Goal: Check status: Check status

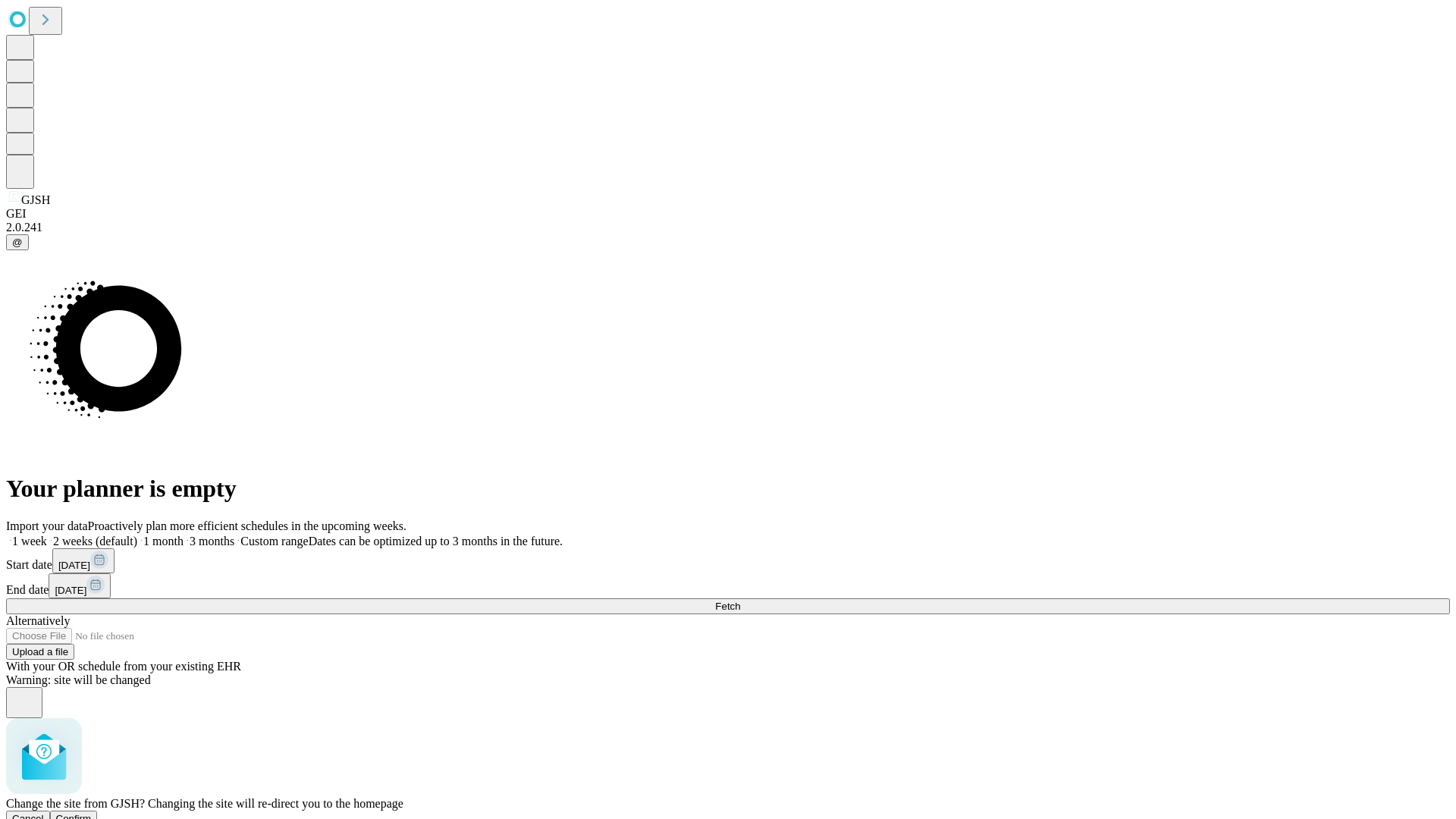
click at [92, 813] on span "Confirm" at bounding box center [74, 818] width 36 height 11
click at [183, 535] on label "1 month" at bounding box center [160, 541] width 46 height 13
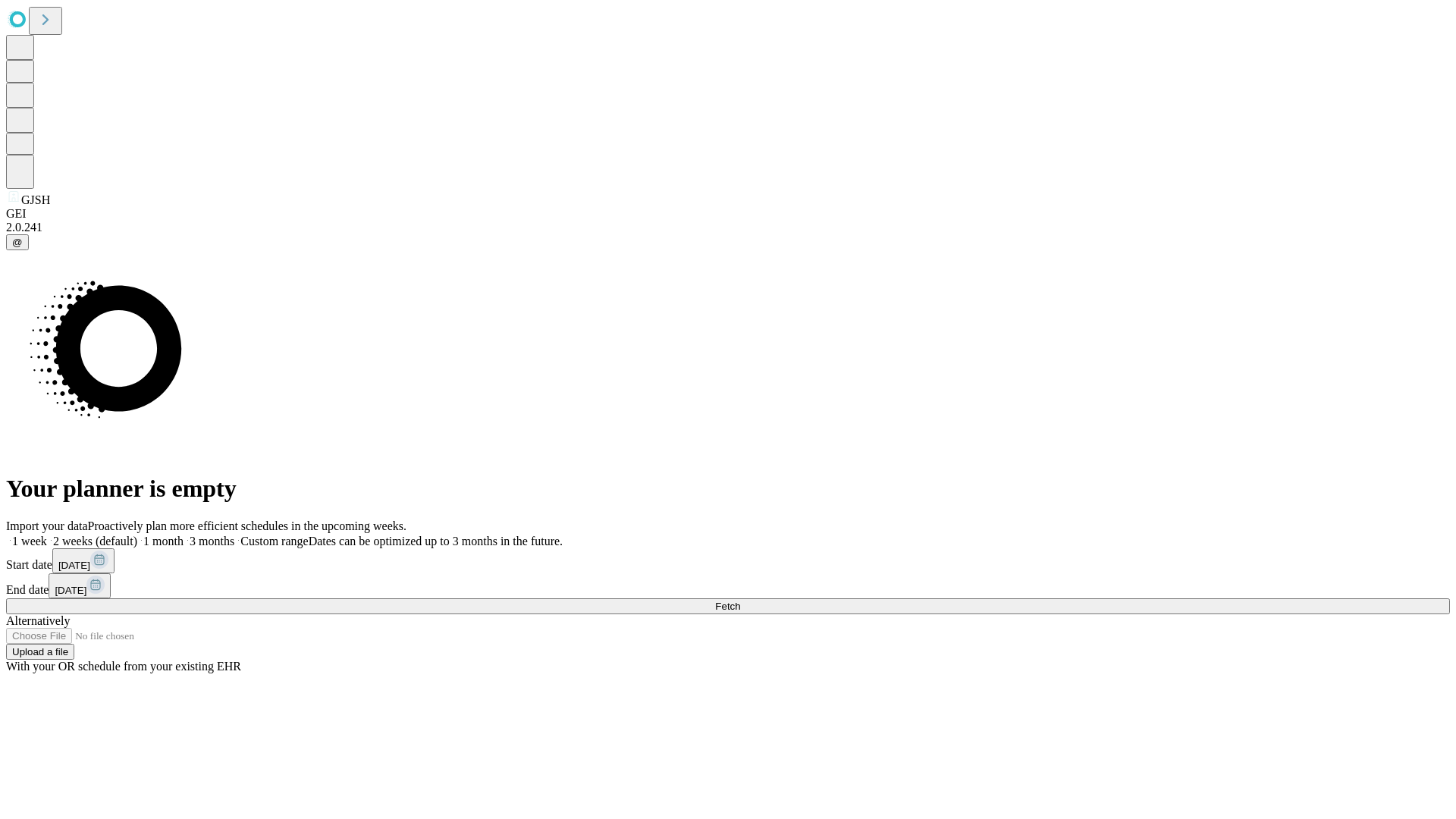
click at [740, 601] on span "Fetch" at bounding box center [728, 606] width 25 height 11
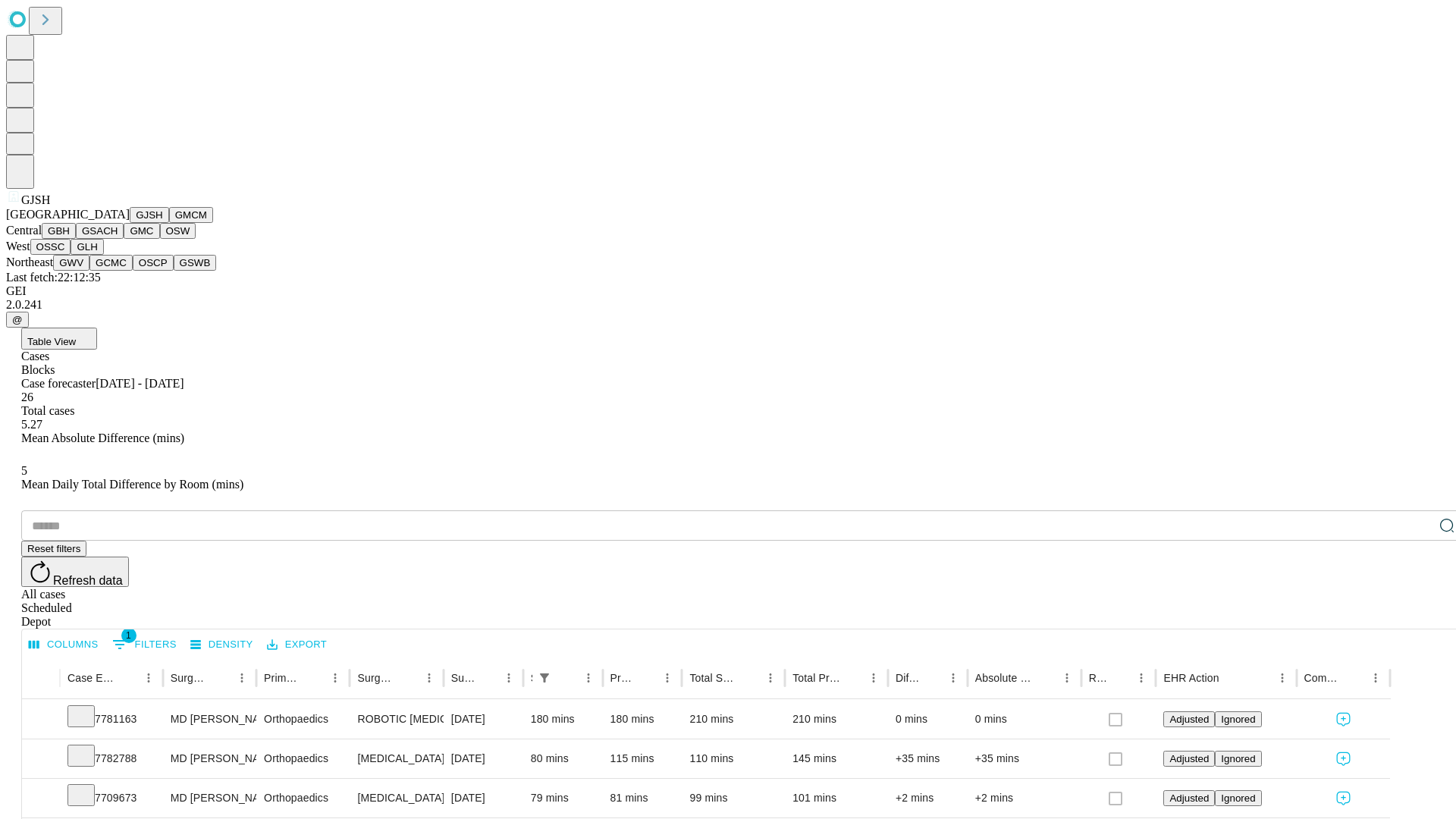
click at [169, 223] on button "GMCM" at bounding box center [191, 215] width 44 height 16
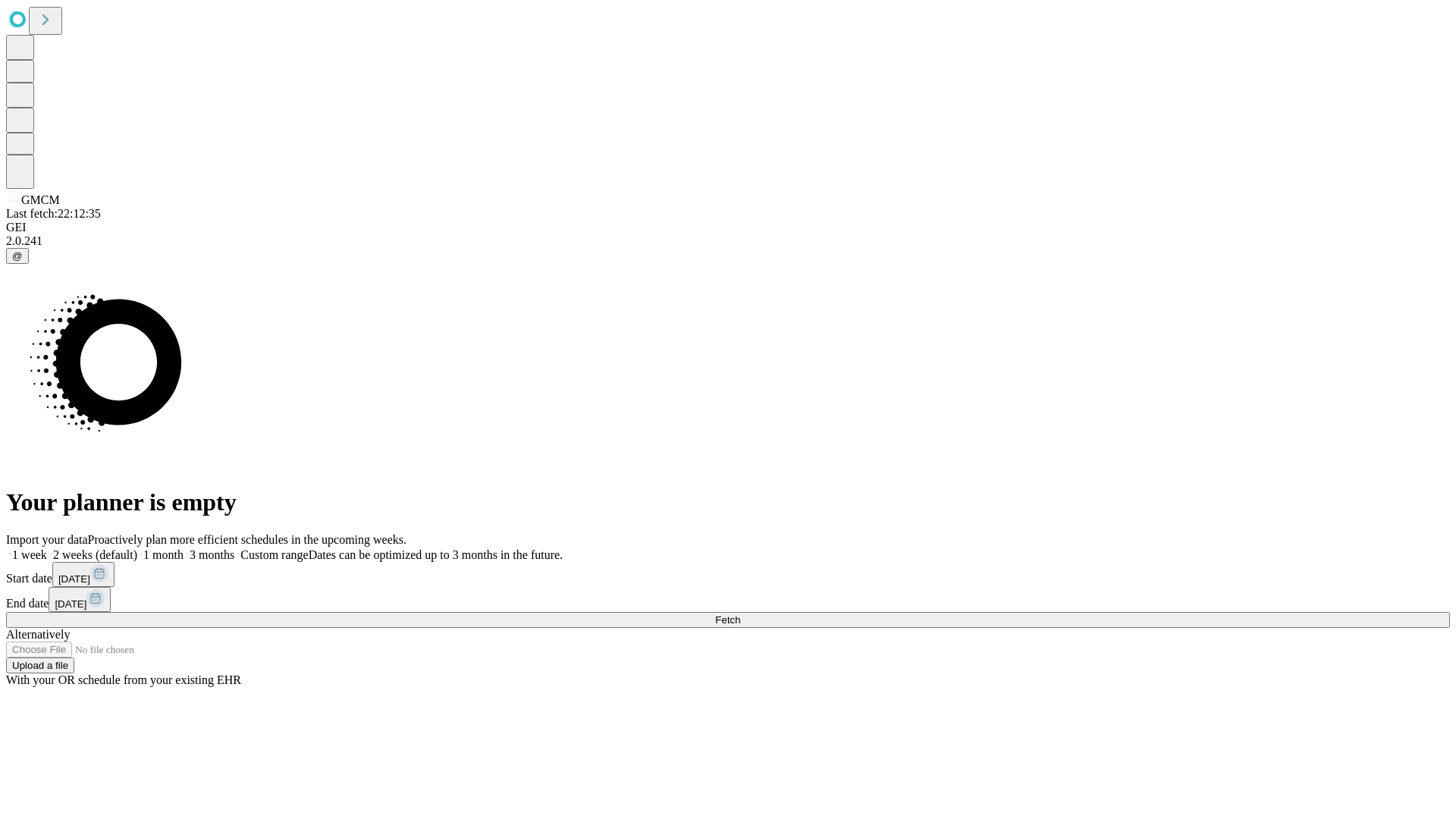
click at [740, 614] on span "Fetch" at bounding box center [728, 620] width 25 height 11
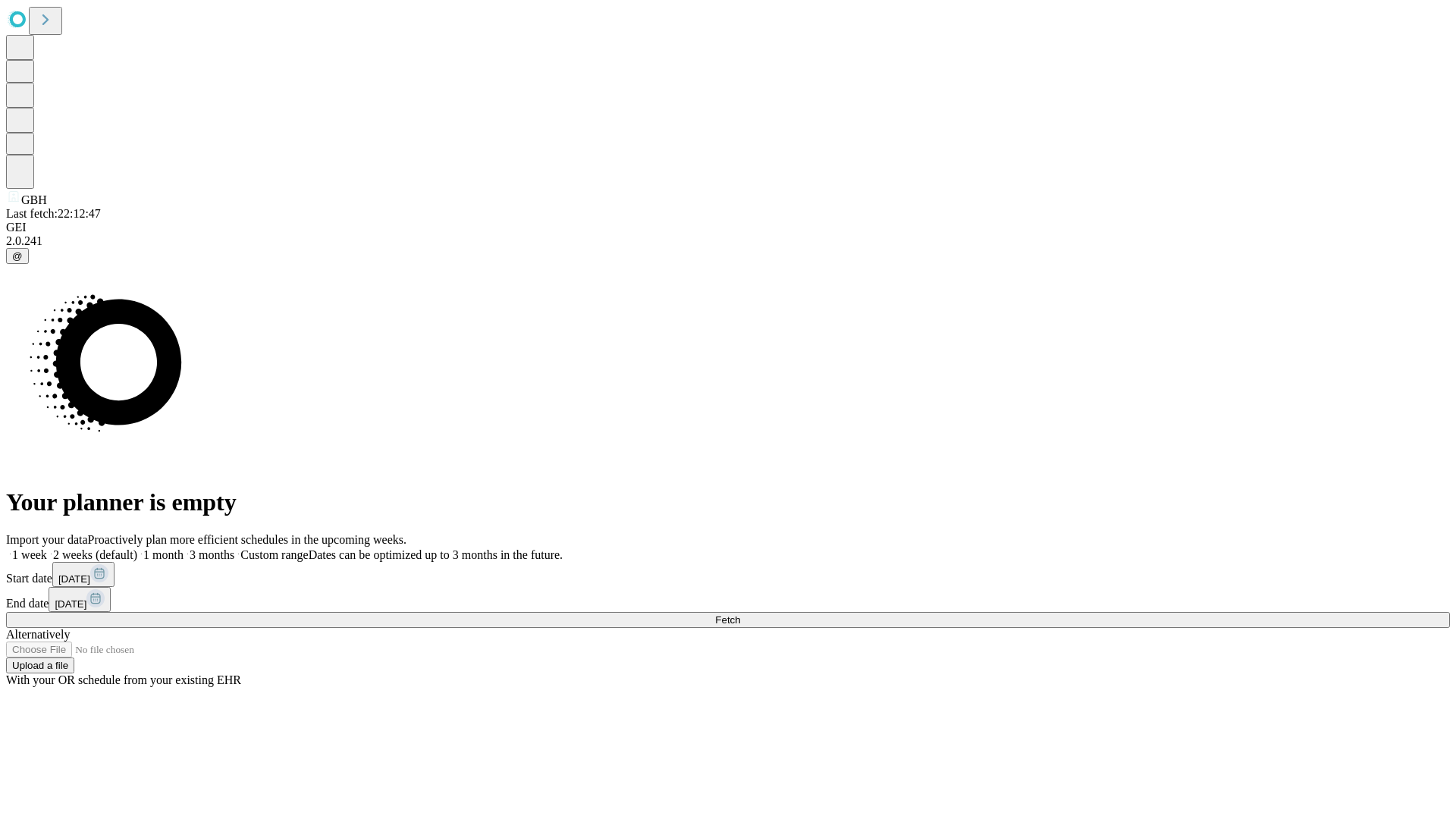
click at [183, 548] on label "1 month" at bounding box center [160, 554] width 46 height 13
click at [740, 614] on span "Fetch" at bounding box center [728, 620] width 25 height 11
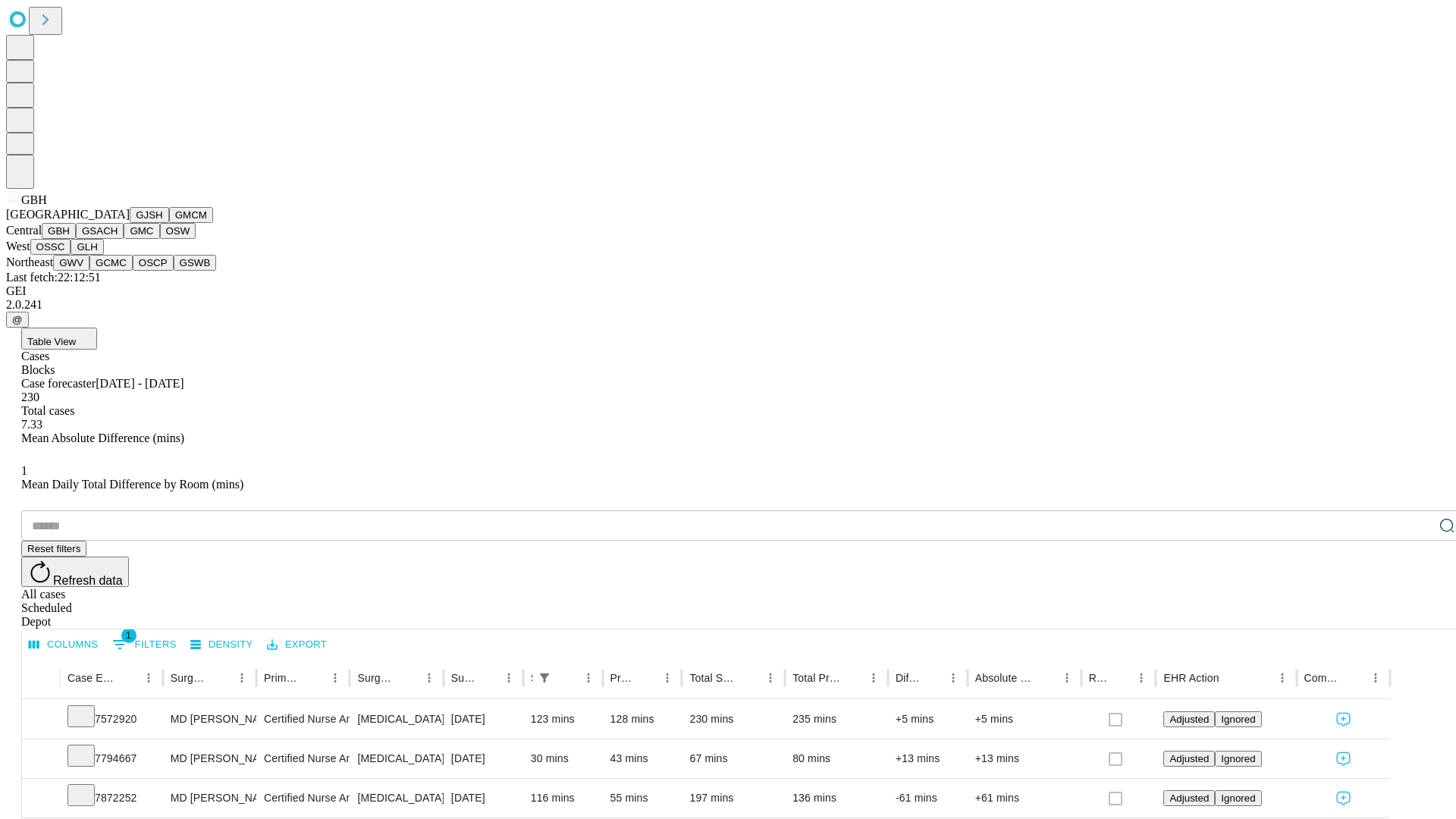
click at [118, 239] on button "GSACH" at bounding box center [99, 231] width 48 height 16
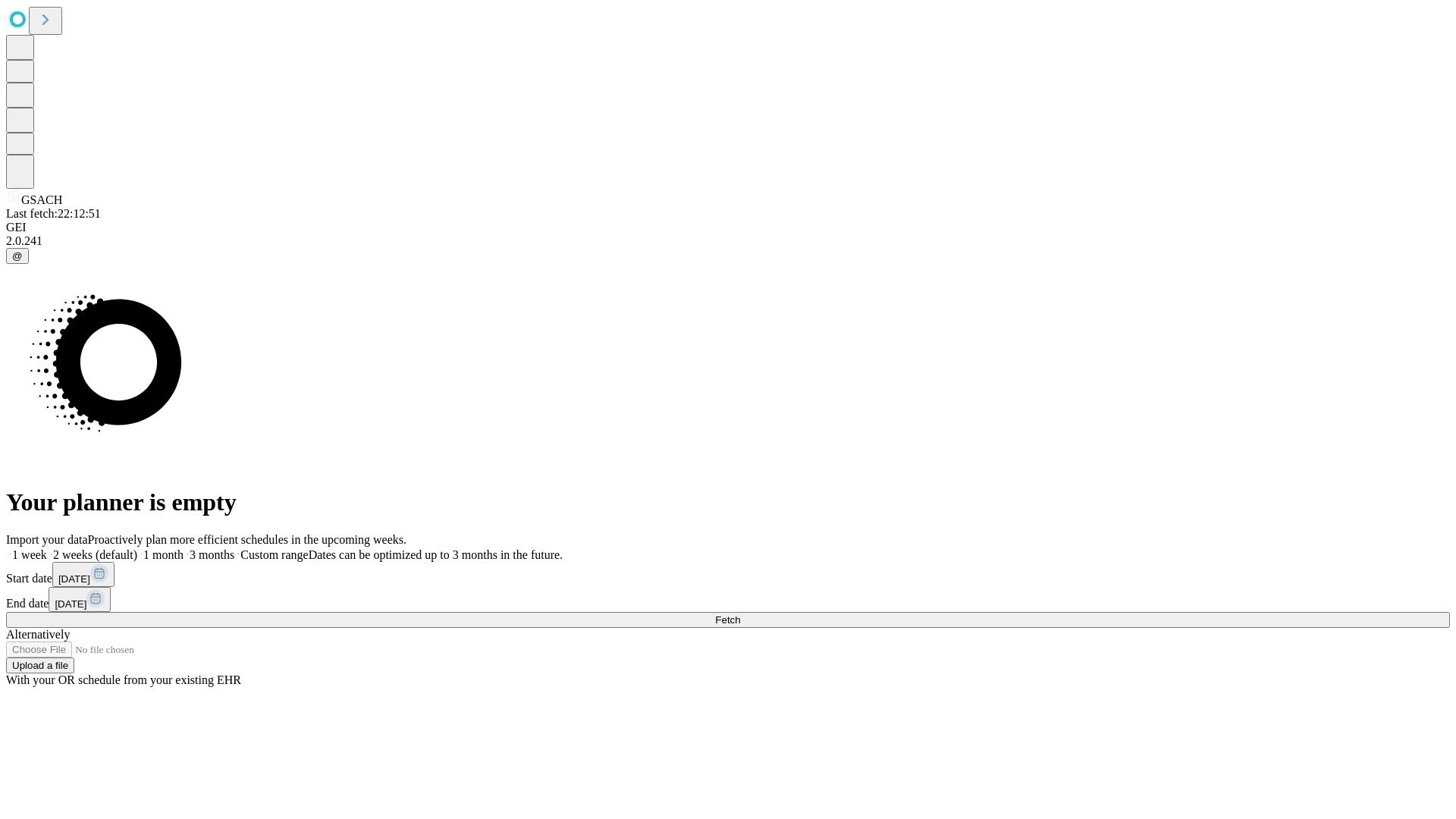
click at [183, 548] on label "1 month" at bounding box center [160, 554] width 46 height 13
click at [740, 614] on span "Fetch" at bounding box center [728, 620] width 25 height 11
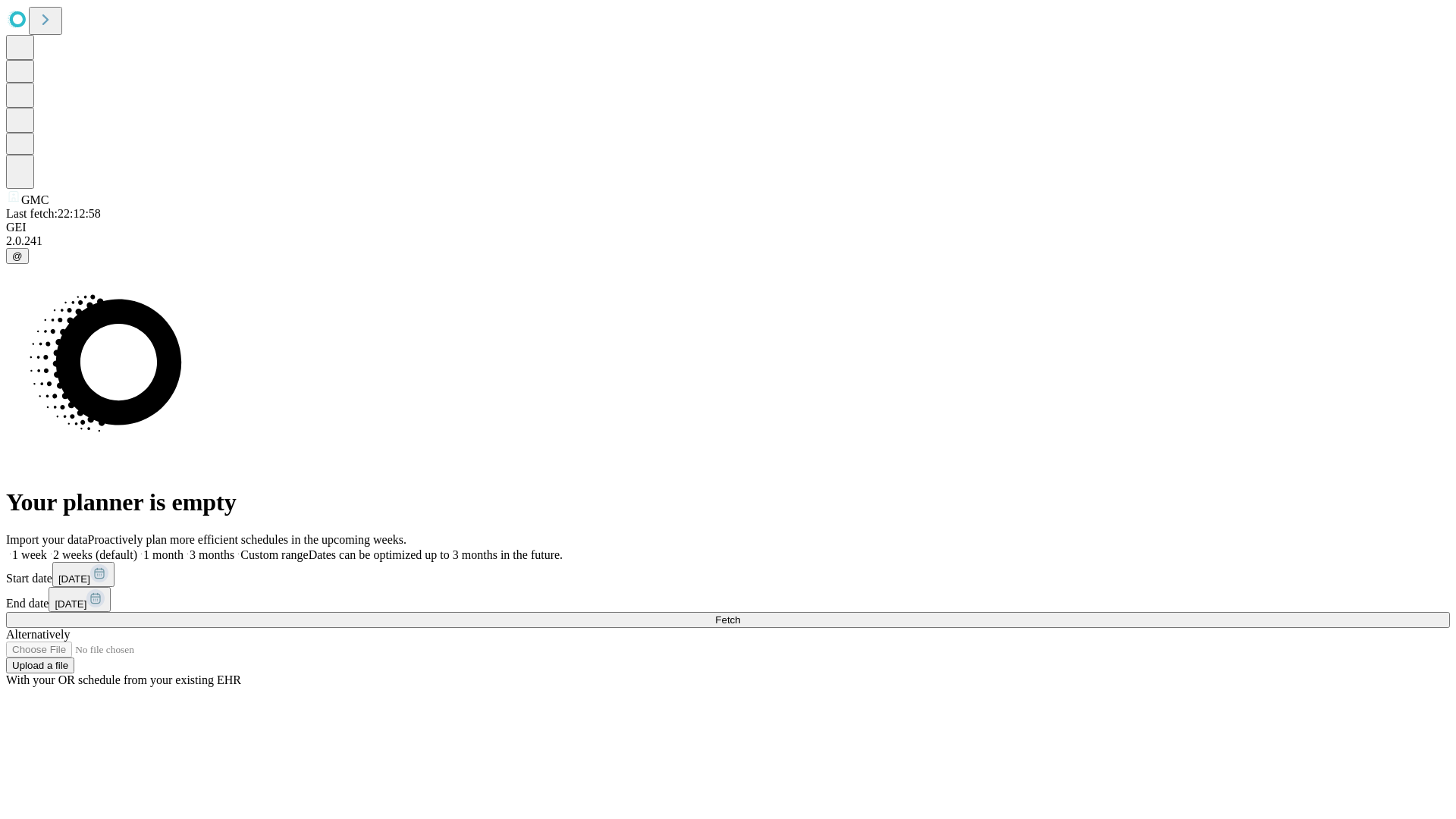
click at [183, 548] on label "1 month" at bounding box center [160, 554] width 46 height 13
click at [740, 614] on span "Fetch" at bounding box center [728, 620] width 25 height 11
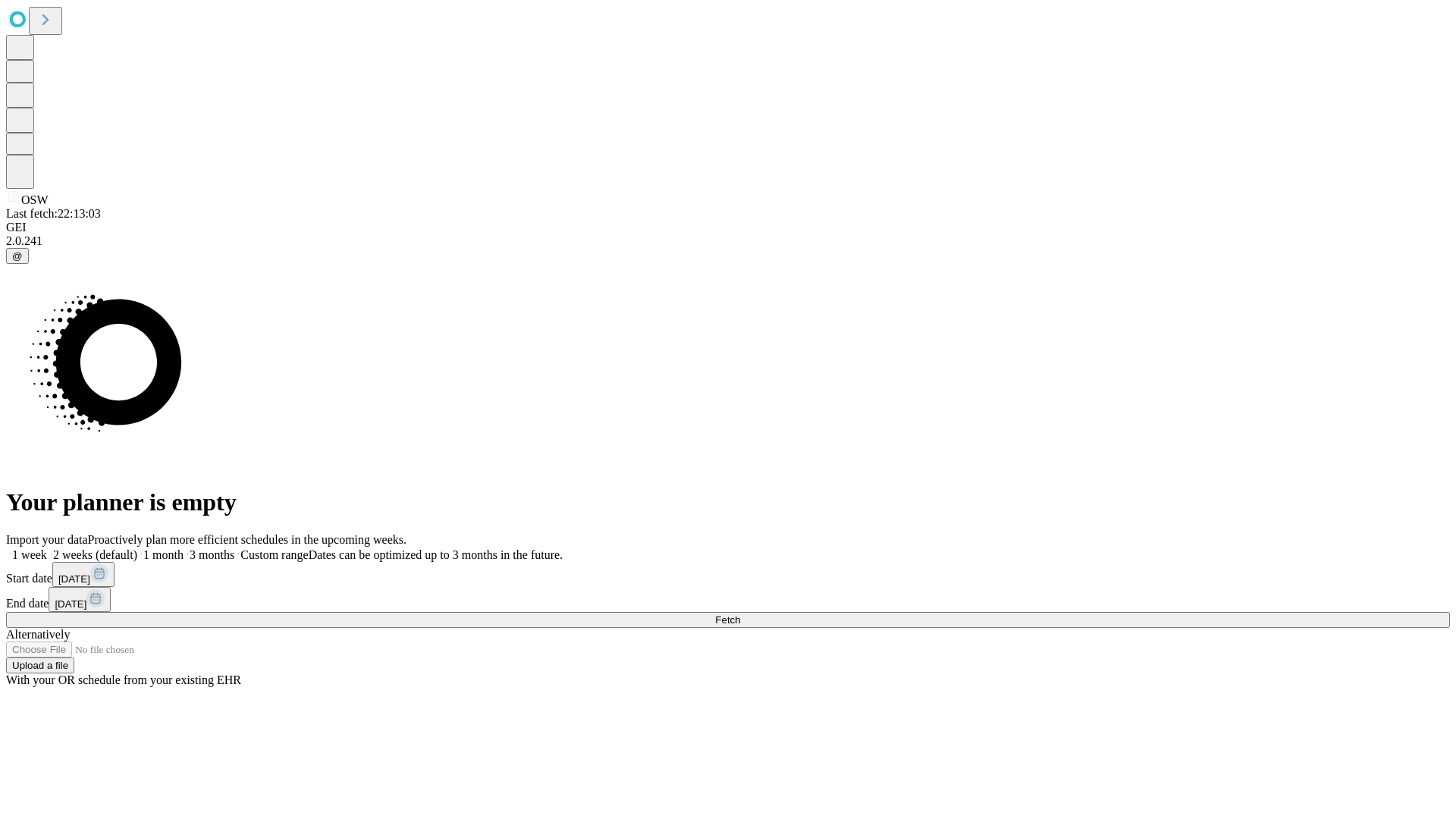
click at [183, 548] on label "1 month" at bounding box center [160, 554] width 46 height 13
click at [740, 614] on span "Fetch" at bounding box center [728, 620] width 25 height 11
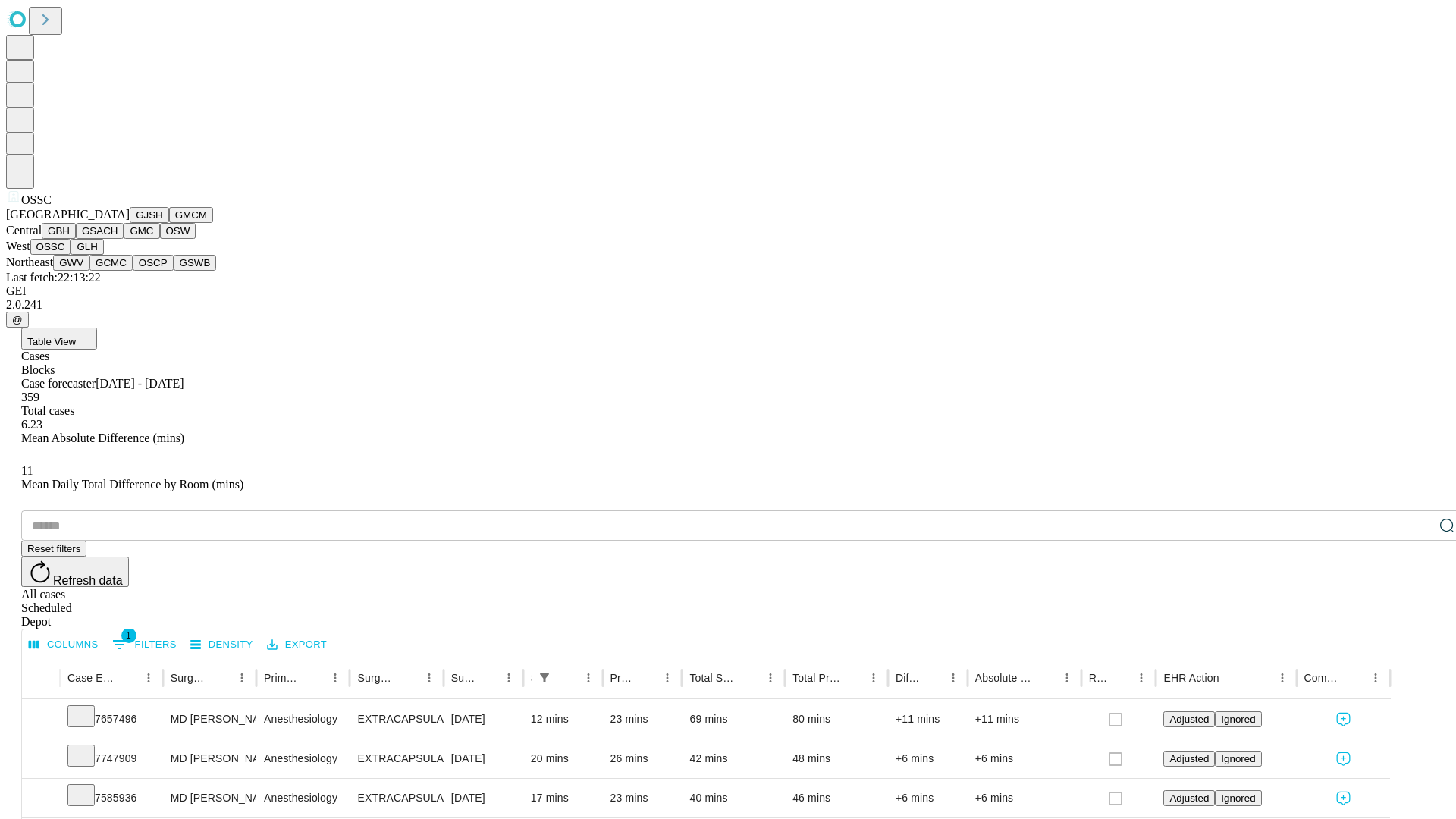
click at [103, 255] on button "GLH" at bounding box center [87, 247] width 33 height 16
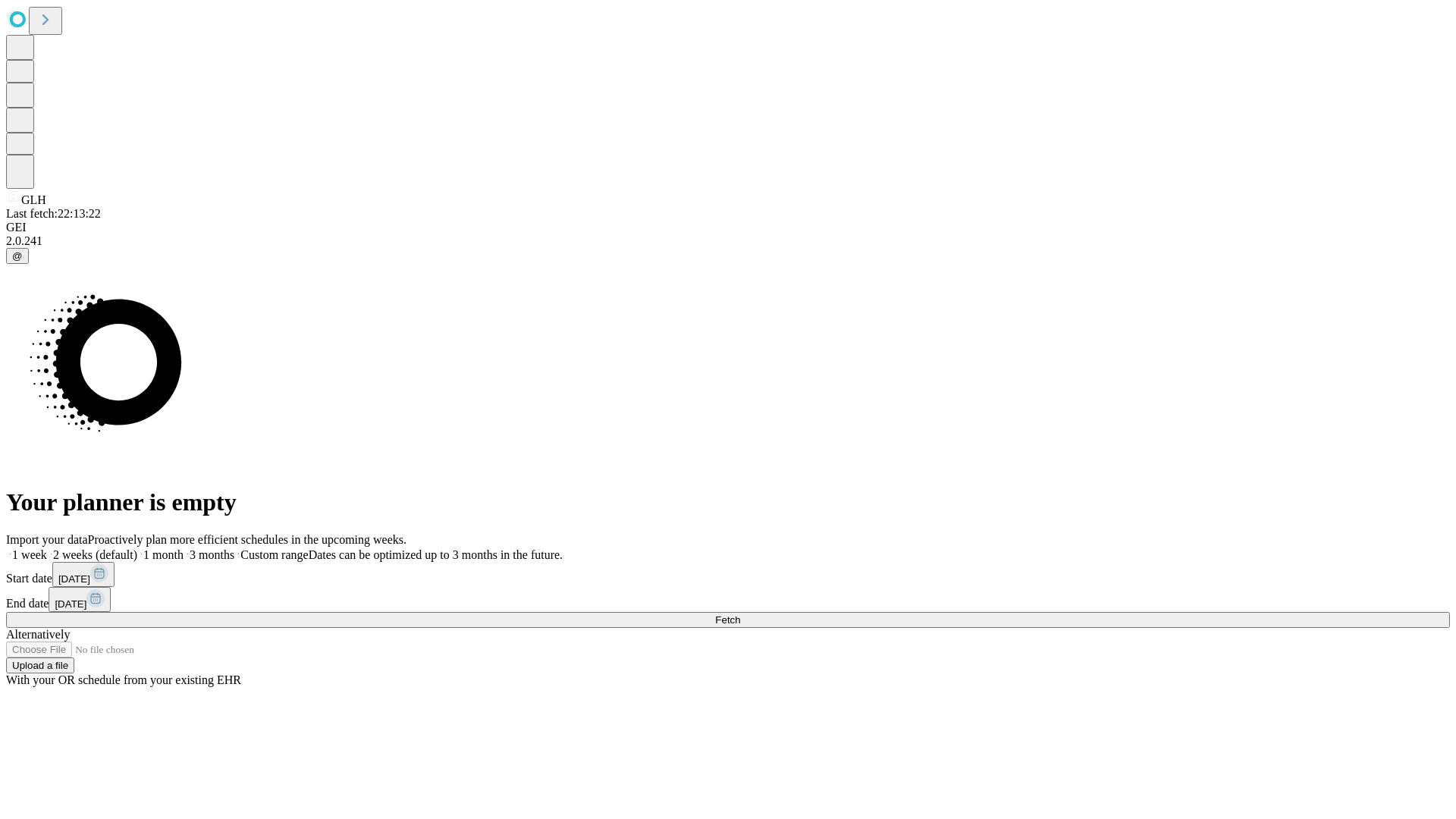
click at [183, 548] on label "1 month" at bounding box center [160, 554] width 46 height 13
click at [740, 614] on span "Fetch" at bounding box center [728, 620] width 25 height 11
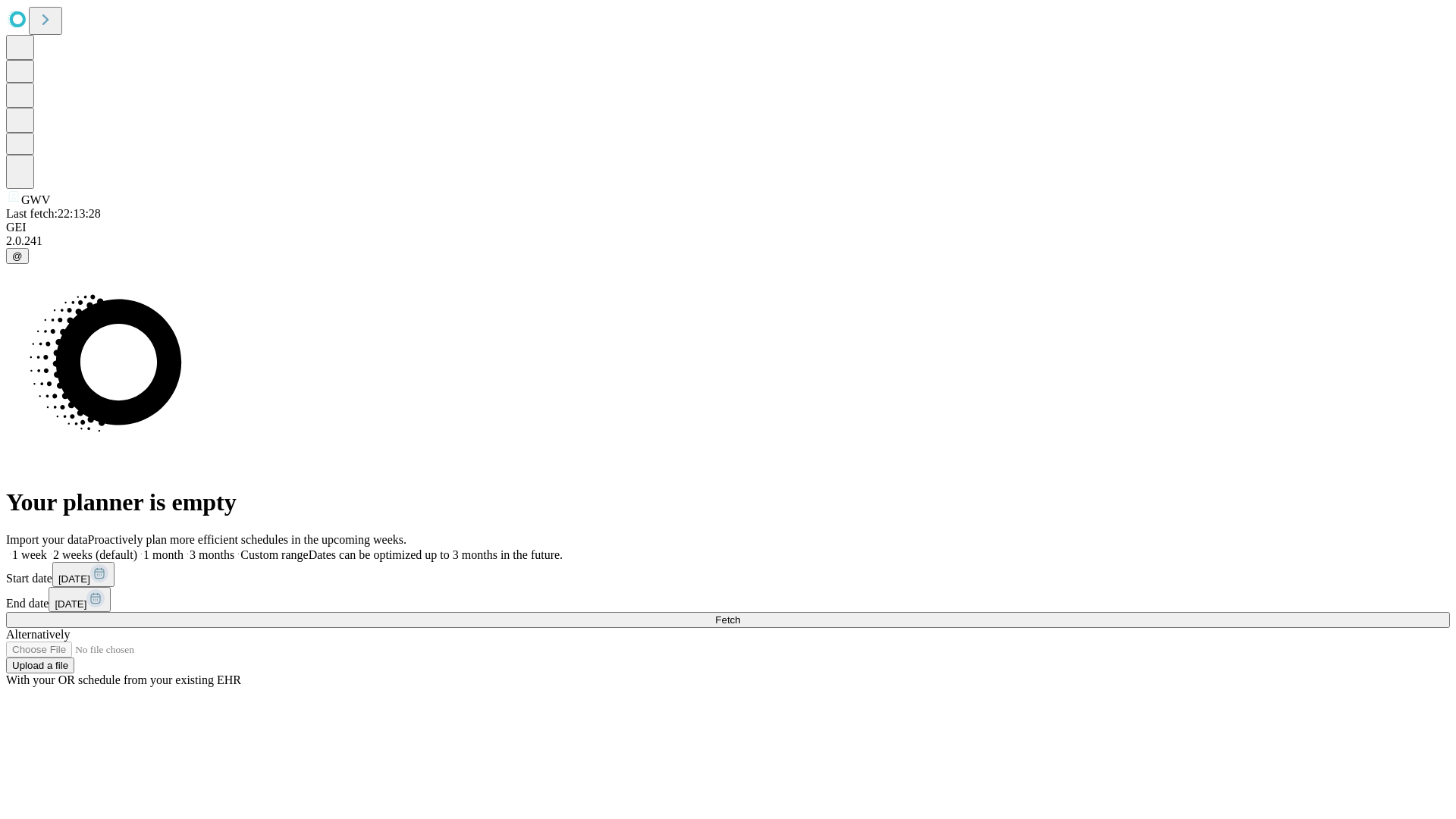
click at [183, 548] on label "1 month" at bounding box center [160, 554] width 46 height 13
click at [740, 614] on span "Fetch" at bounding box center [728, 620] width 25 height 11
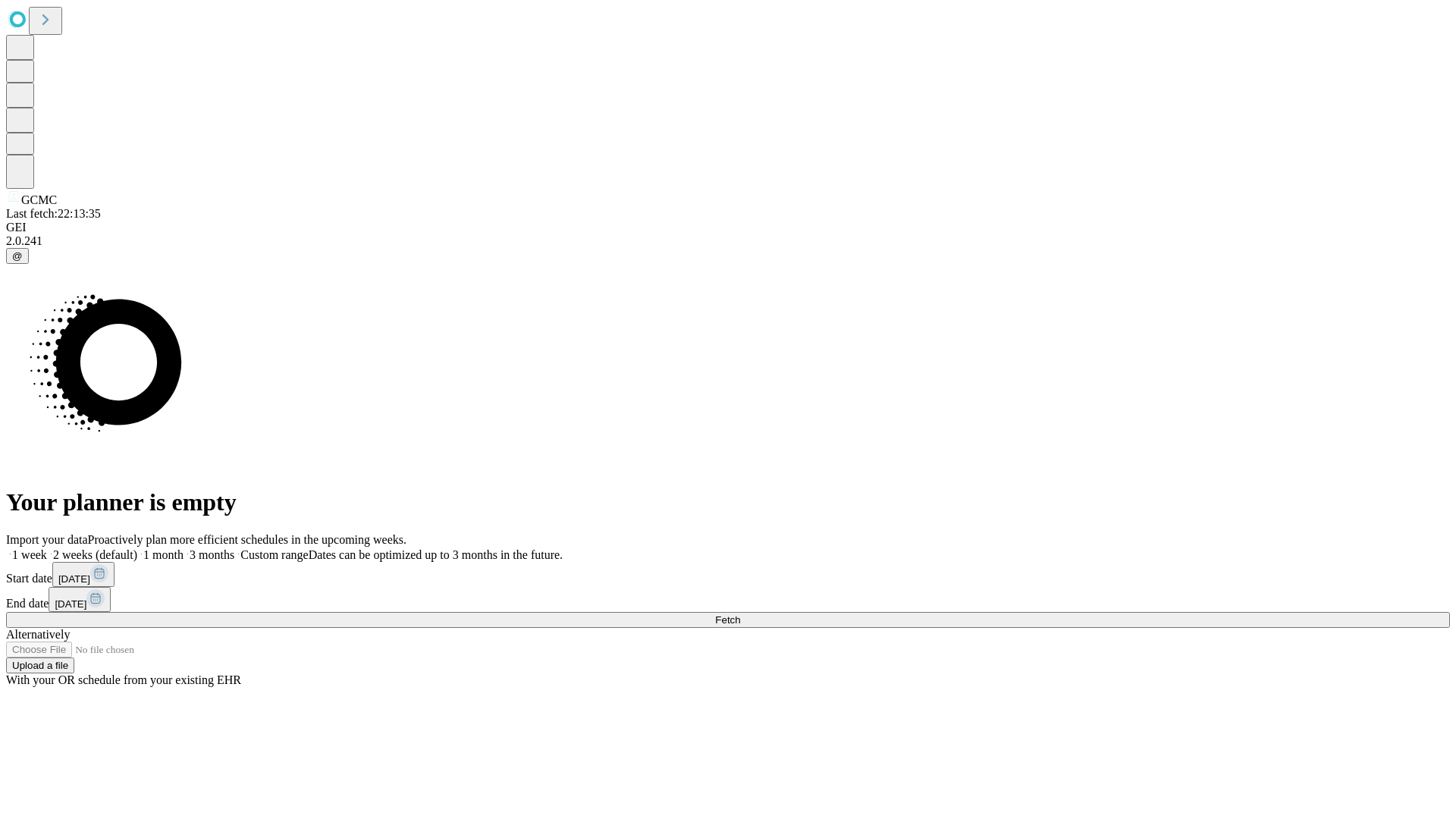
click at [740, 614] on span "Fetch" at bounding box center [728, 620] width 25 height 11
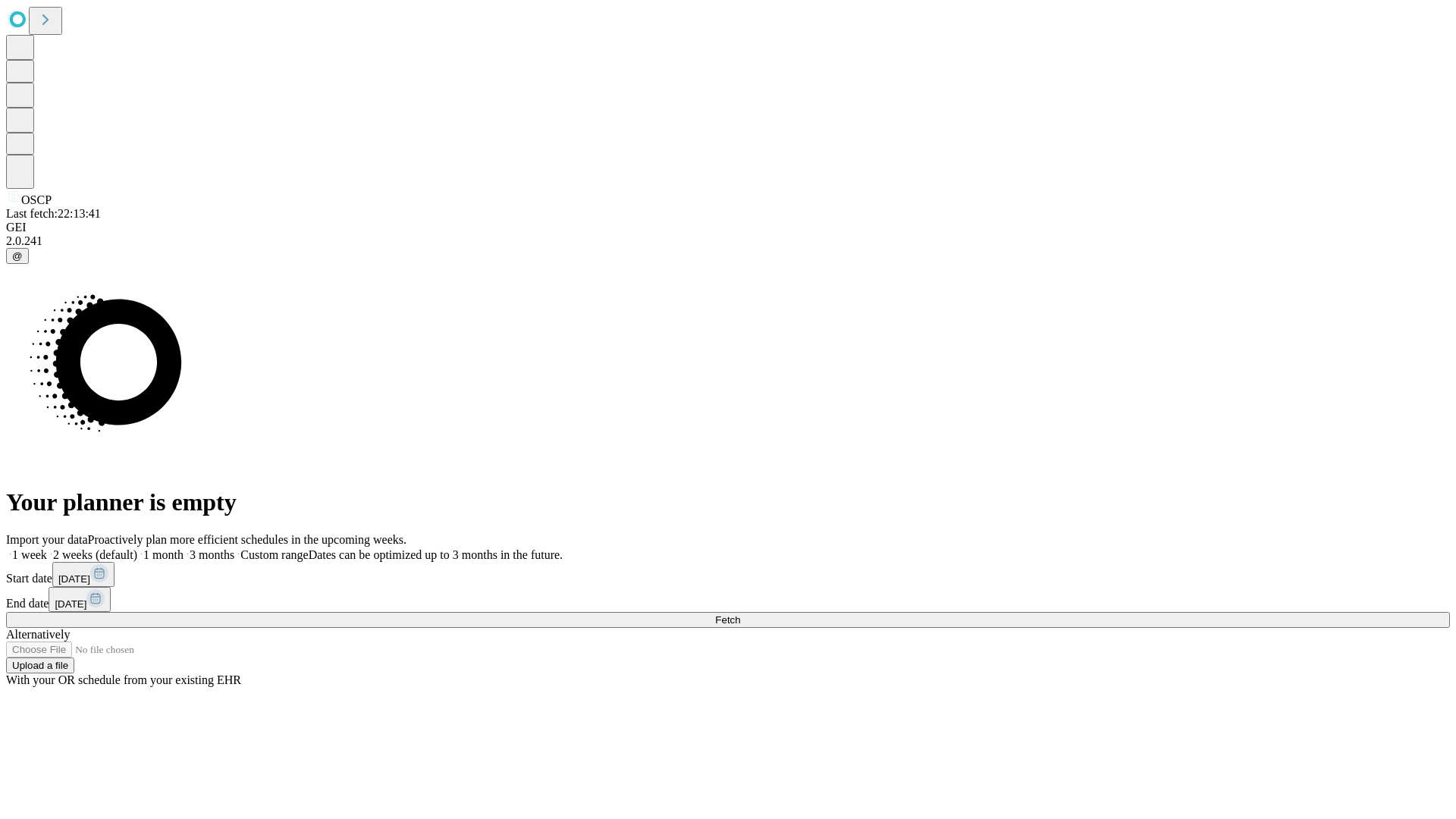
click at [183, 548] on label "1 month" at bounding box center [160, 554] width 46 height 13
click at [740, 614] on span "Fetch" at bounding box center [728, 620] width 25 height 11
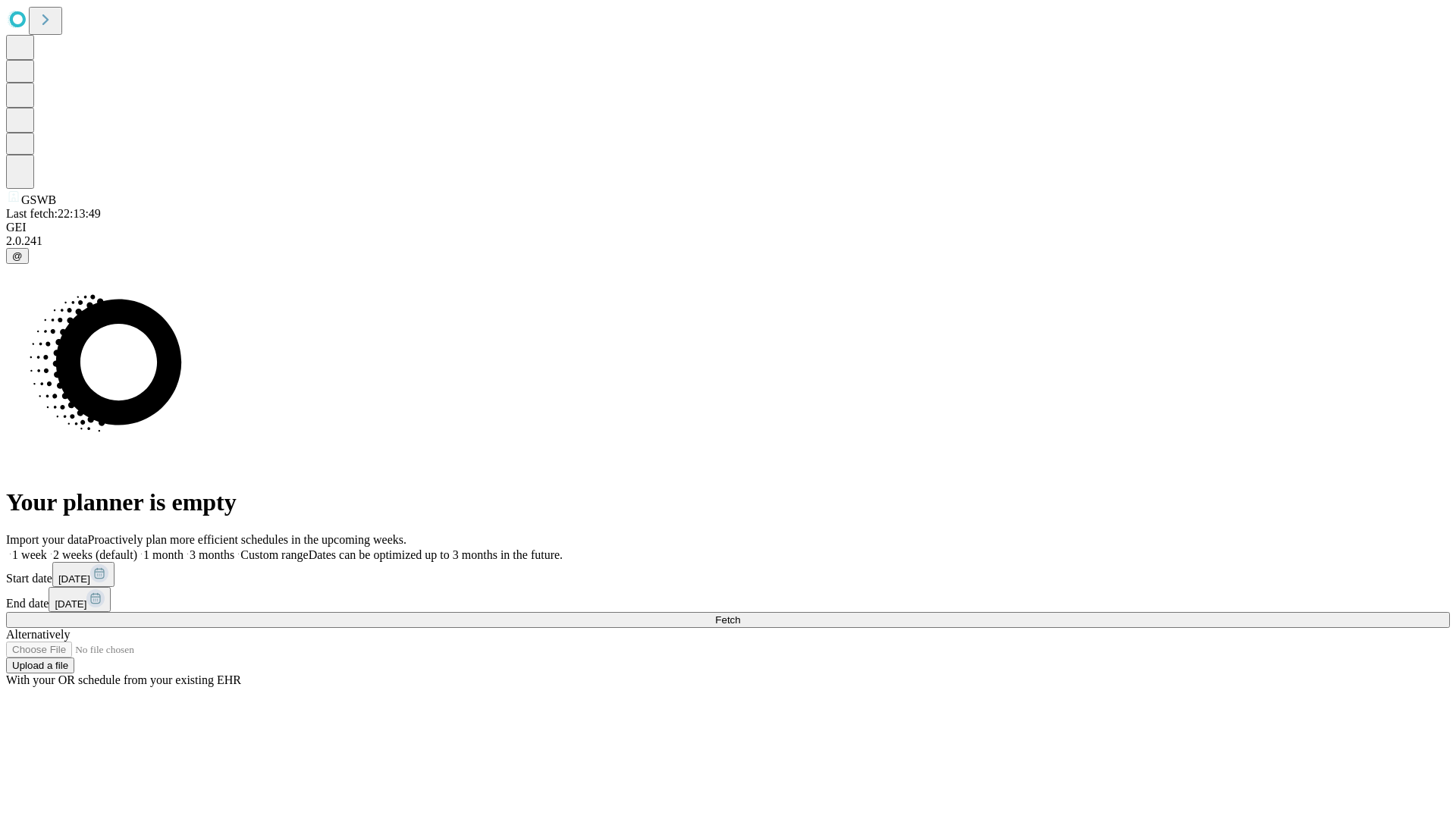
click at [183, 548] on label "1 month" at bounding box center [160, 554] width 46 height 13
click at [740, 614] on span "Fetch" at bounding box center [728, 620] width 25 height 11
